Goal: Obtain resource: Download file/media

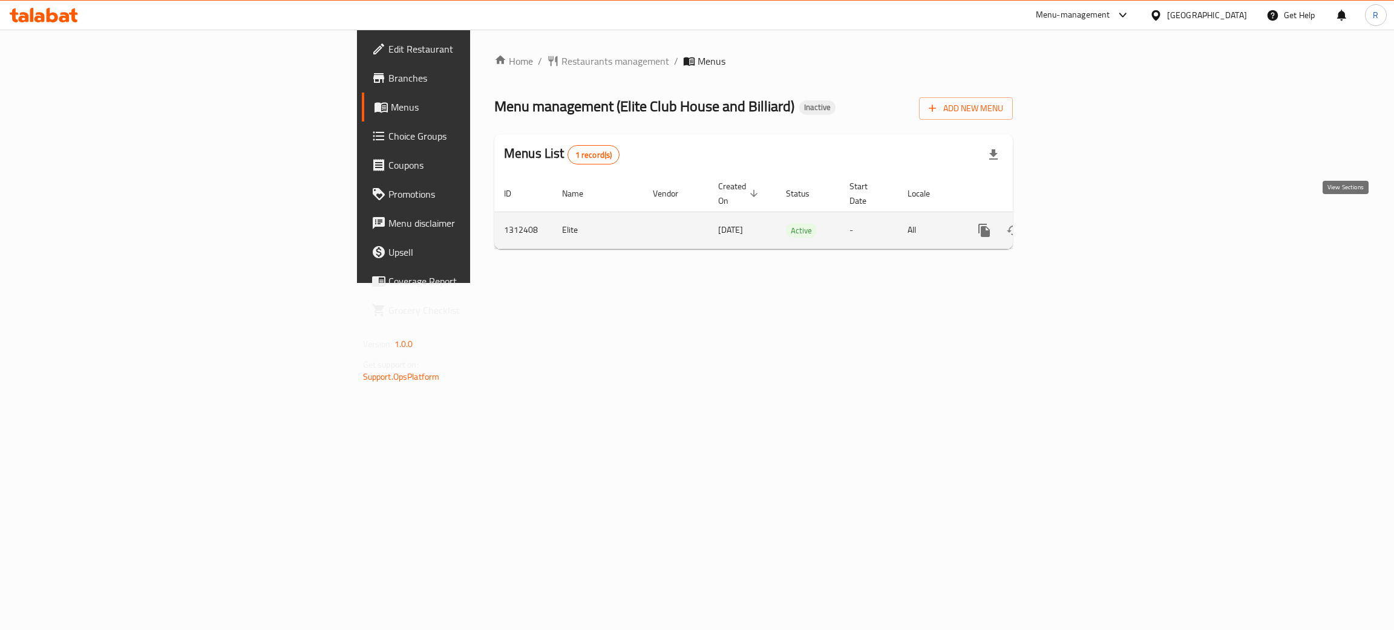
click at [1078, 223] on icon "enhanced table" at bounding box center [1071, 230] width 15 height 15
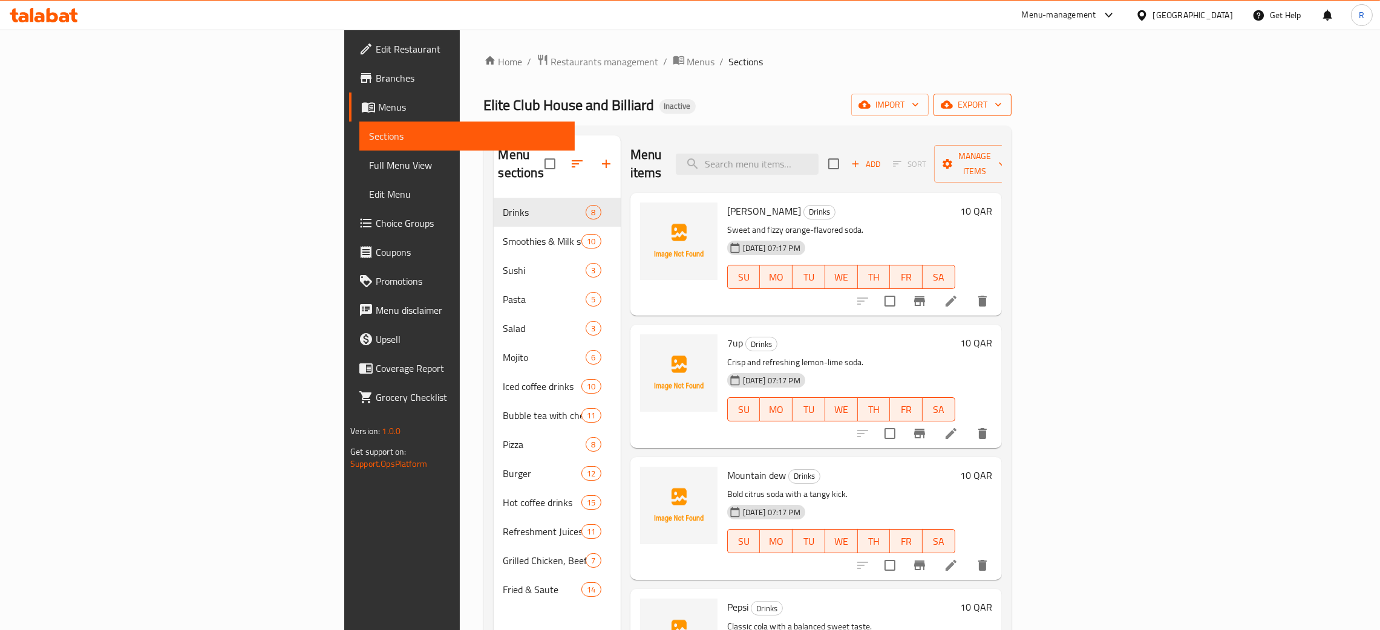
click at [1002, 100] on span "export" at bounding box center [972, 104] width 59 height 15
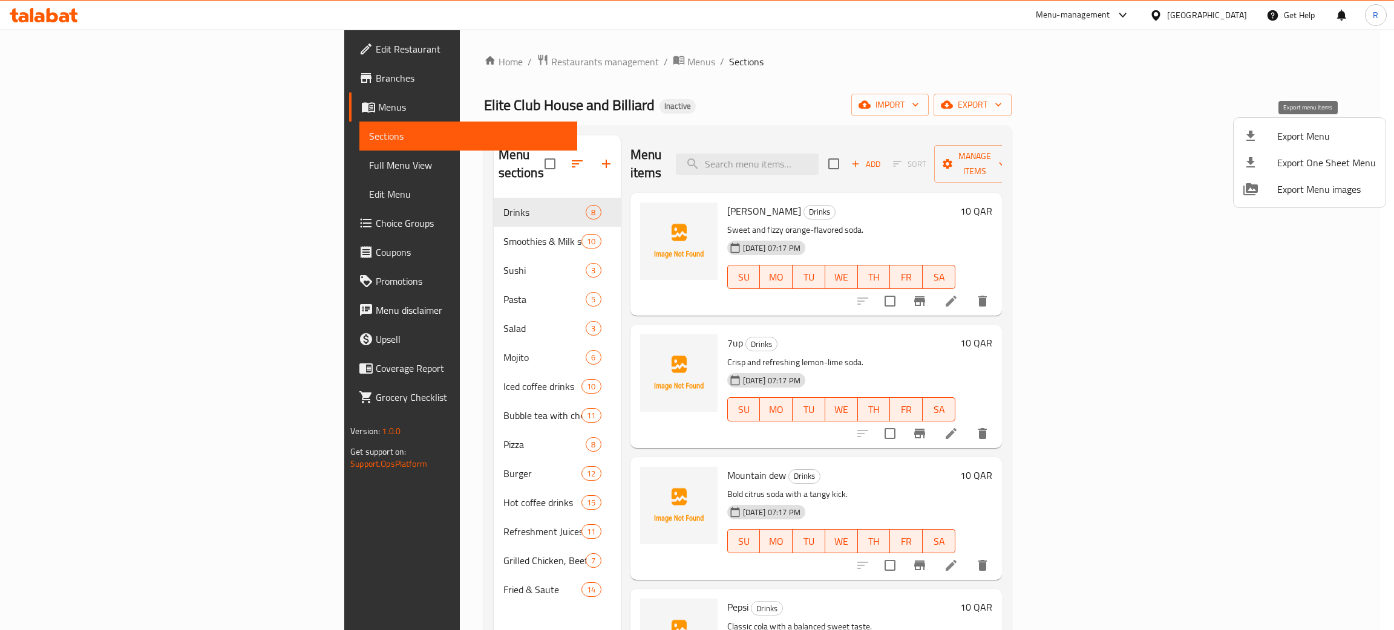
click at [1297, 132] on span "Export Menu" at bounding box center [1326, 136] width 99 height 15
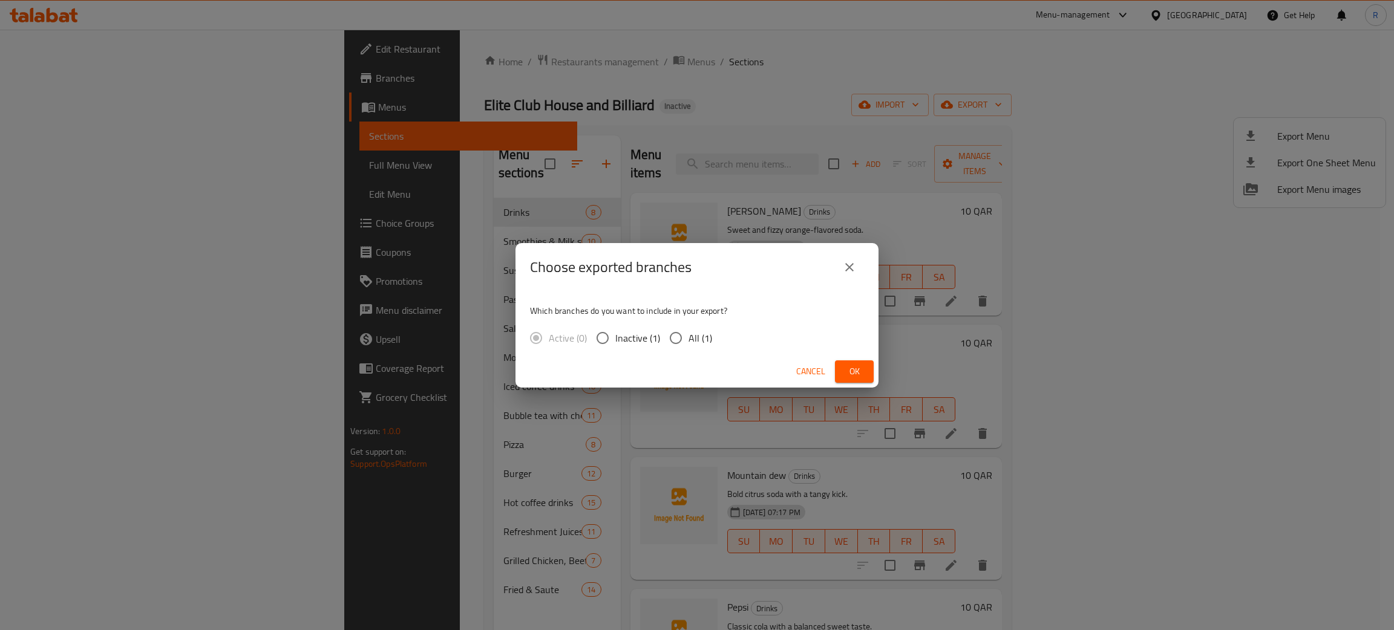
click at [670, 334] on input "All (1)" at bounding box center [675, 337] width 25 height 25
radio input "true"
click at [861, 369] on span "Ok" at bounding box center [853, 371] width 19 height 15
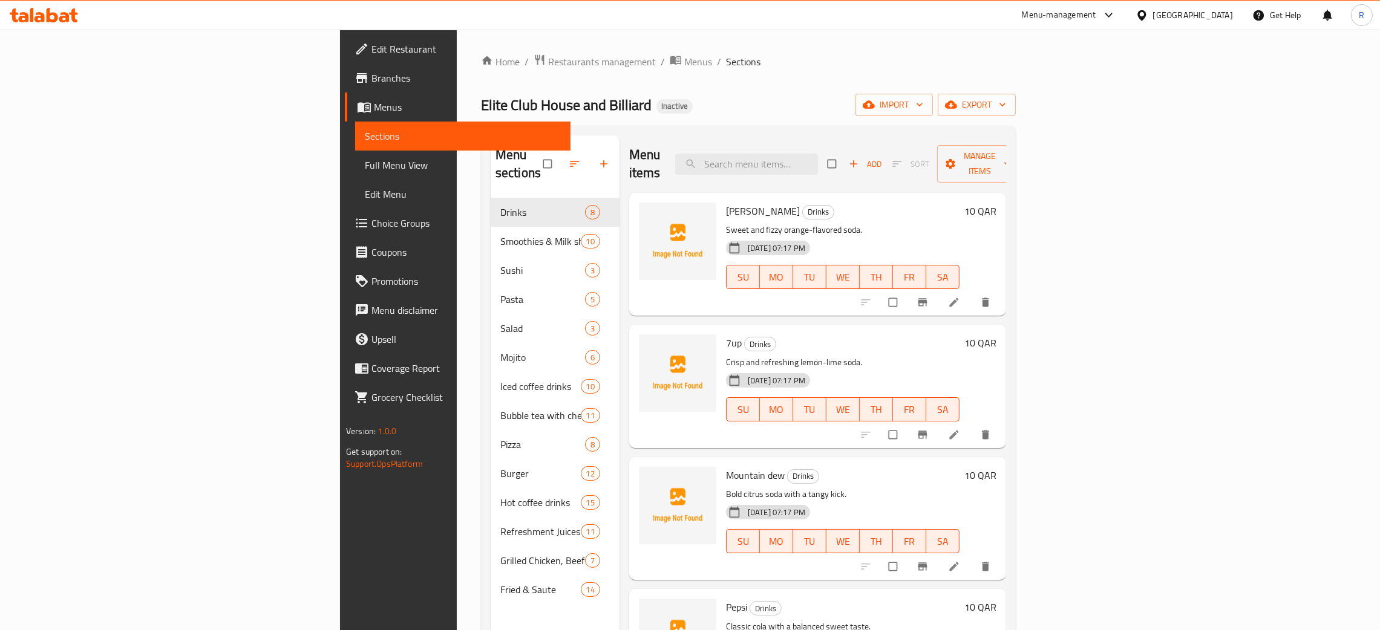
click at [365, 165] on span "Full Menu View" at bounding box center [463, 165] width 196 height 15
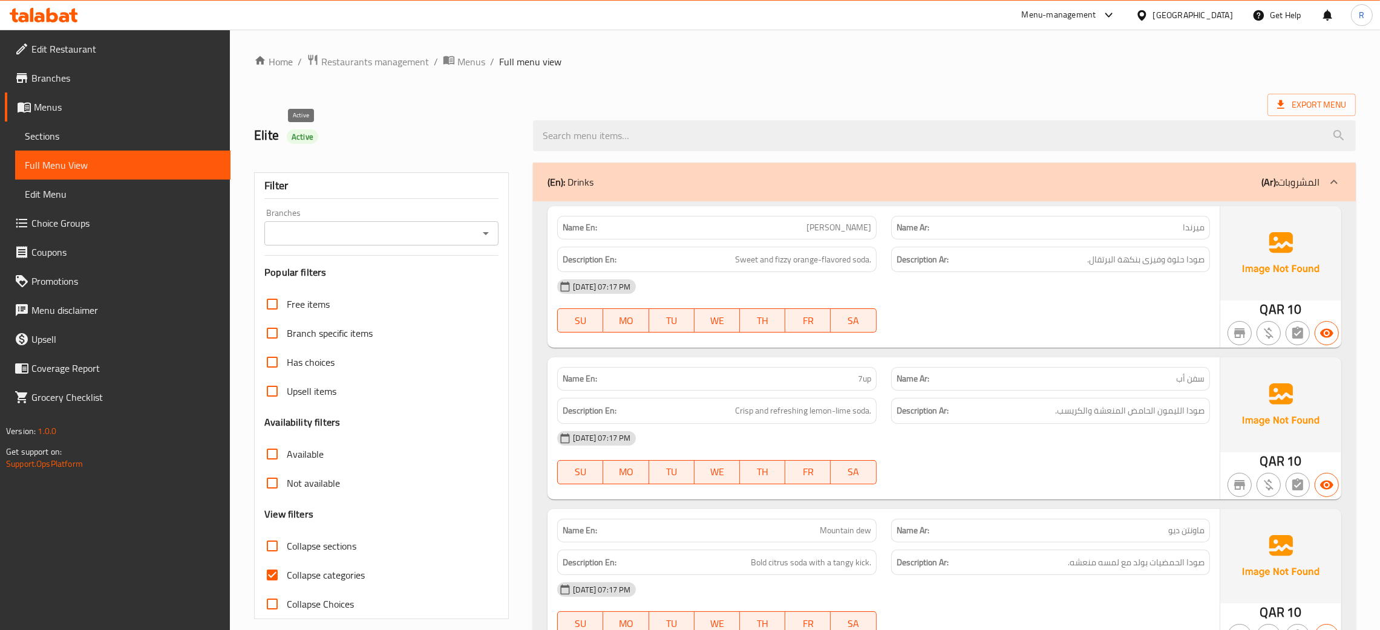
click at [300, 134] on span "Active" at bounding box center [302, 136] width 31 height 11
copy span "Active"
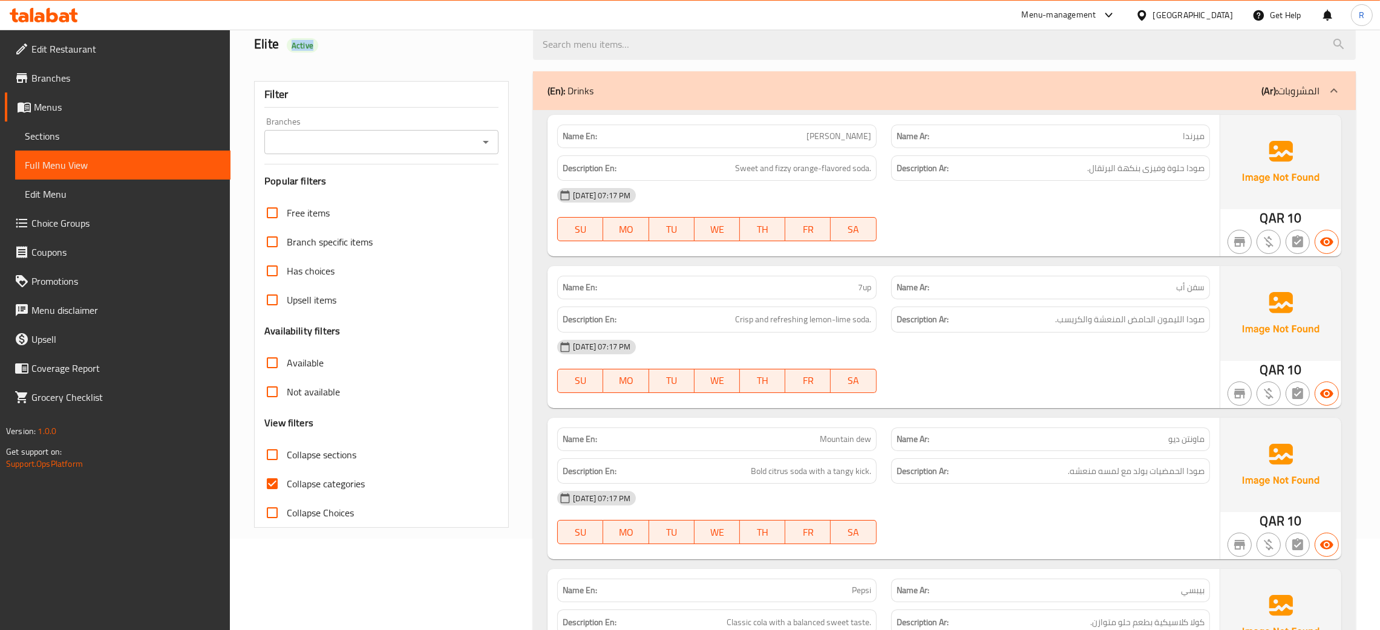
scroll to position [272, 0]
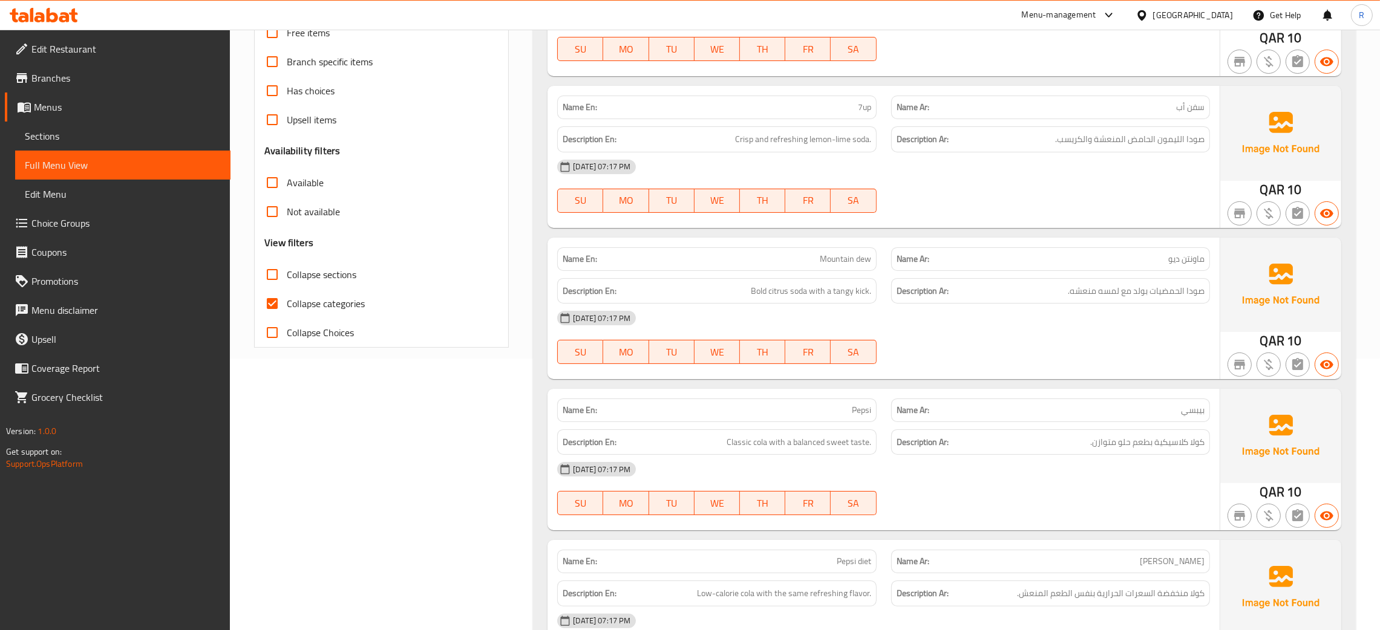
click at [264, 304] on input "Collapse categories" at bounding box center [272, 303] width 29 height 29
checkbox input "false"
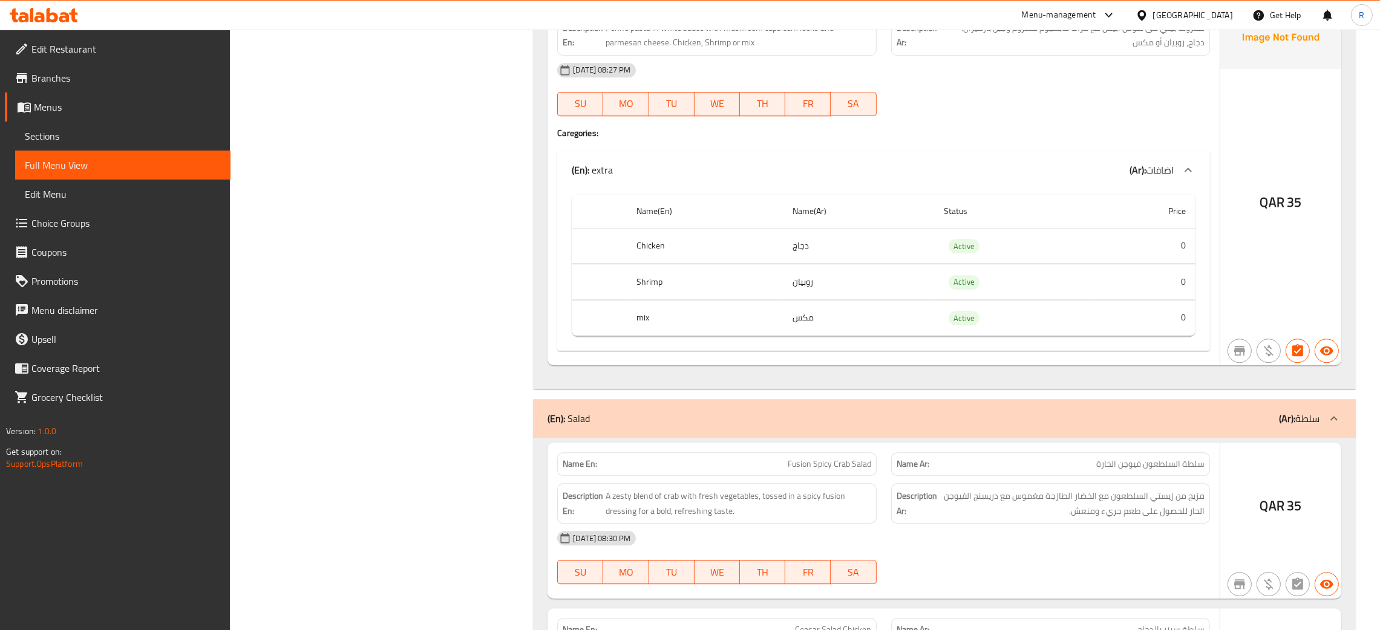
scroll to position [4936, 0]
